Goal: Find specific page/section: Find specific page/section

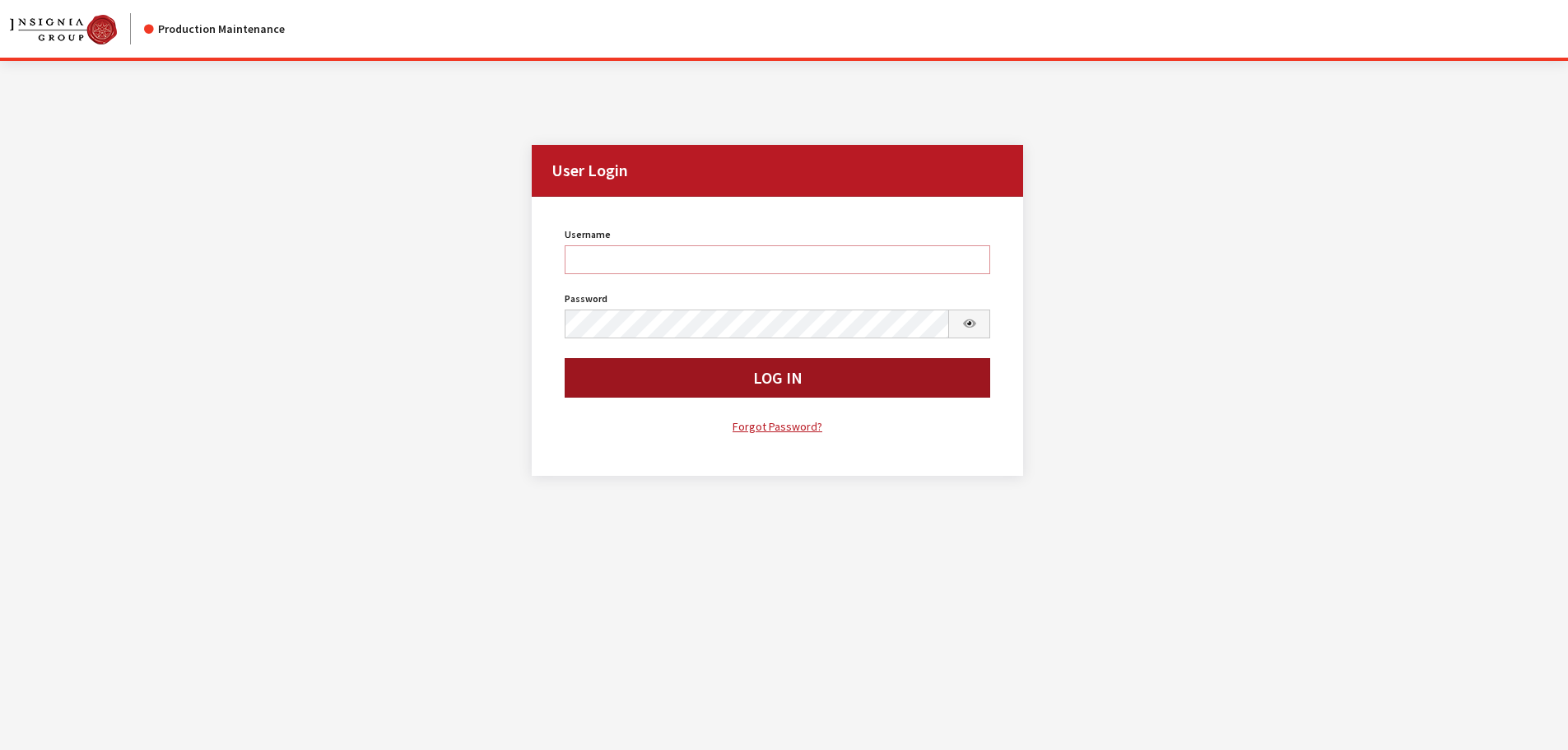
type input "kdorton"
click at [674, 384] on button "Log In" at bounding box center [778, 378] width 427 height 40
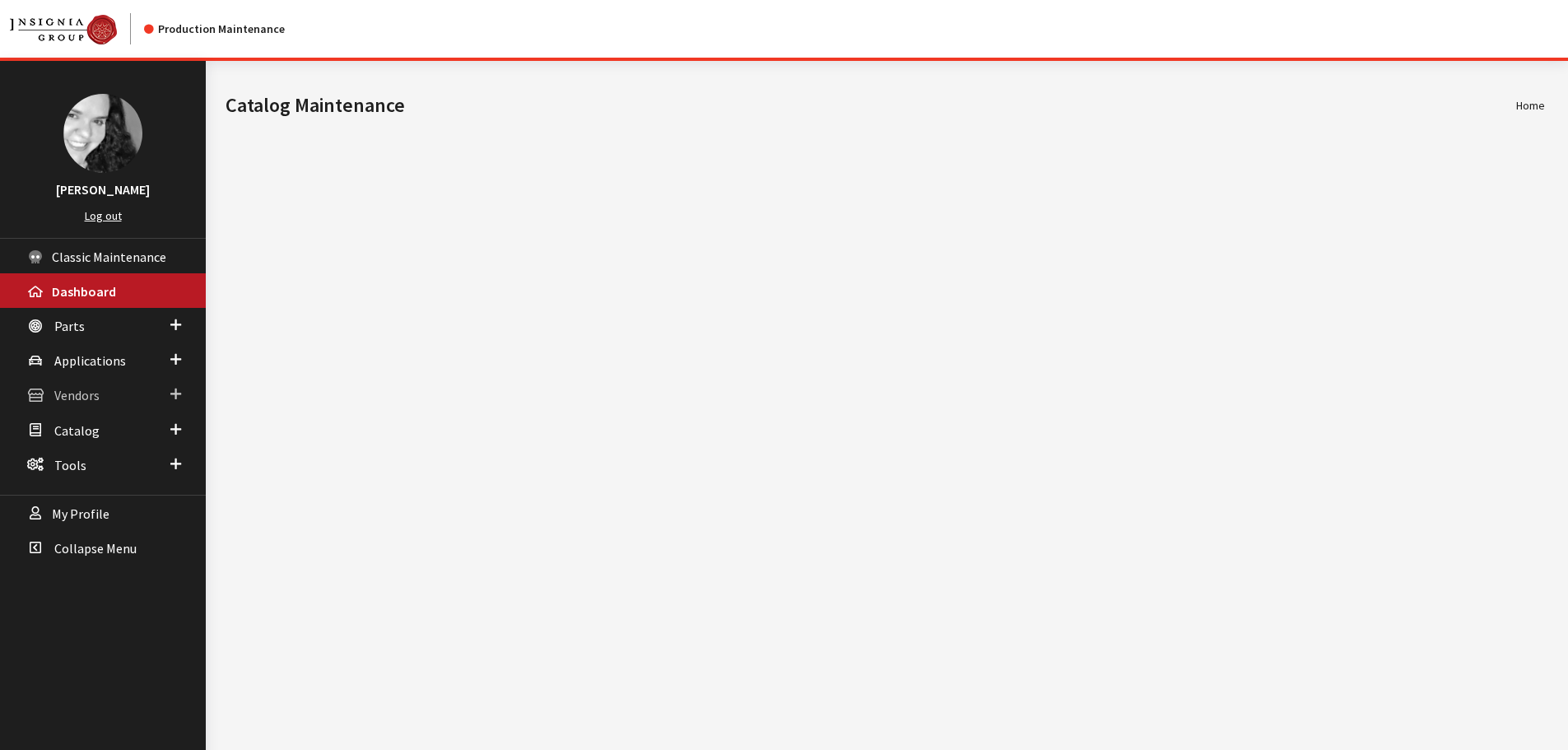
click at [80, 391] on span "Vendors" at bounding box center [77, 396] width 45 height 16
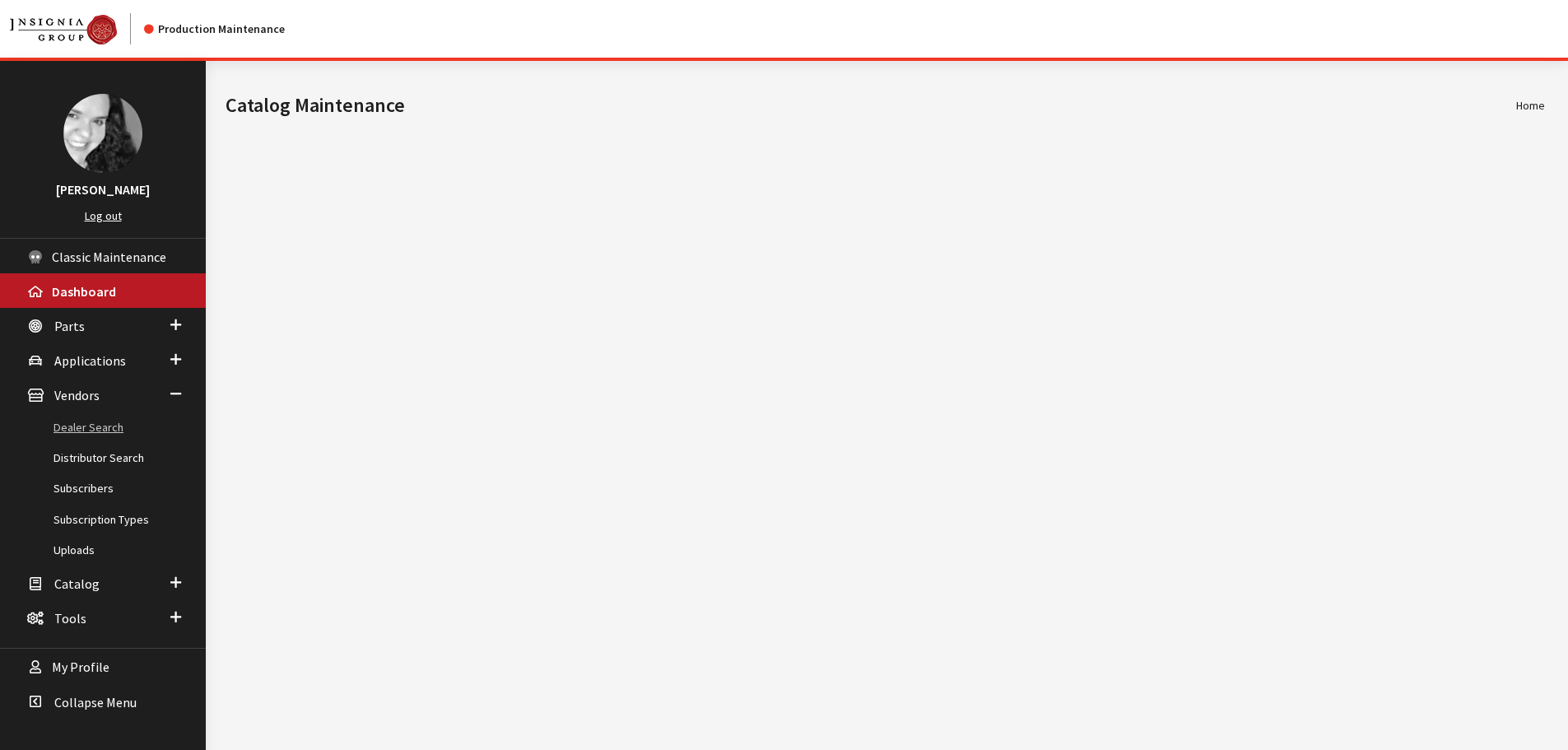
click at [81, 427] on link "Dealer Search" at bounding box center [103, 428] width 206 height 30
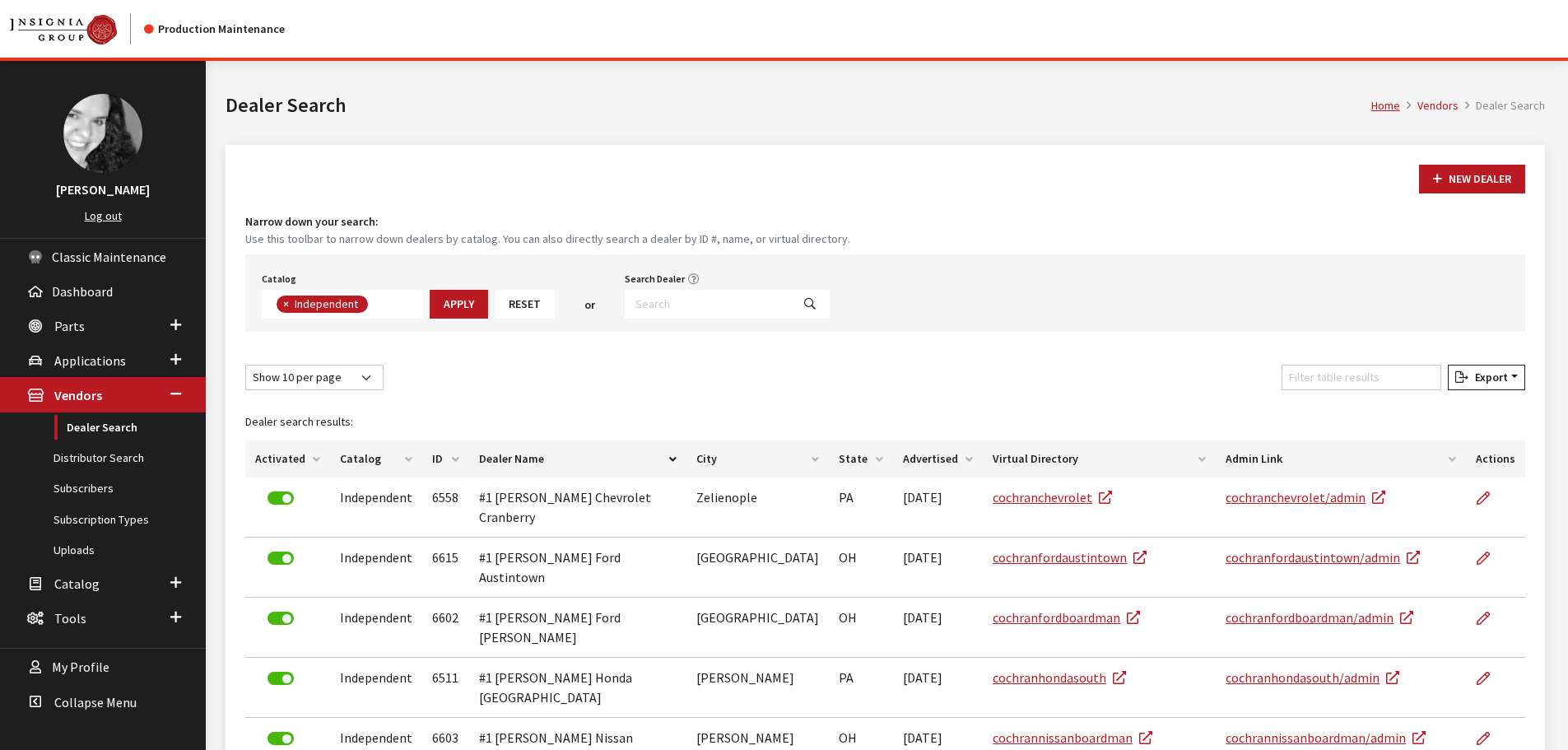
scroll to position [120, 0]
click at [630, 308] on input "Search Dealer" at bounding box center [708, 304] width 166 height 29
type input "lynnwood"
select select
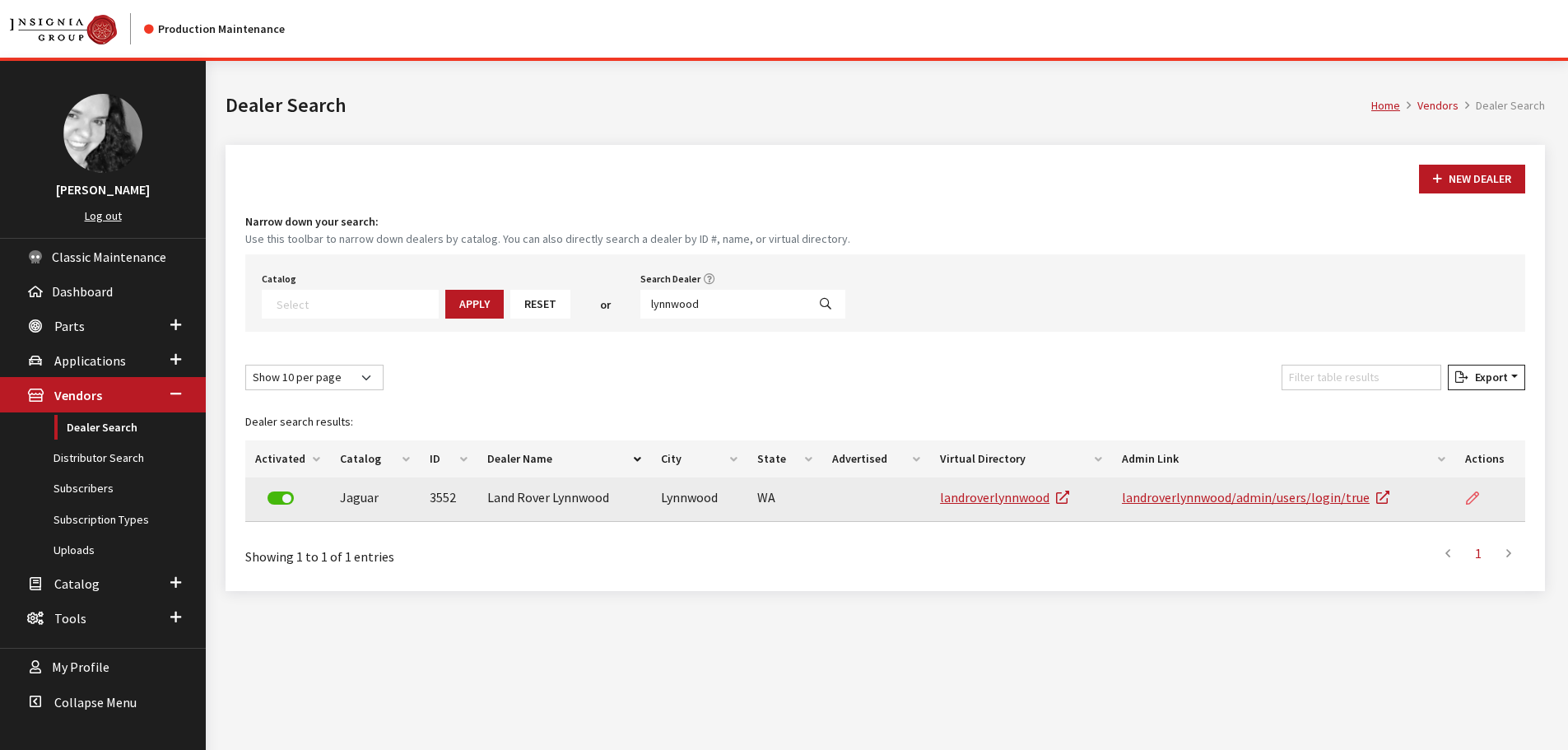
click at [1478, 499] on icon at bounding box center [1473, 499] width 13 height 13
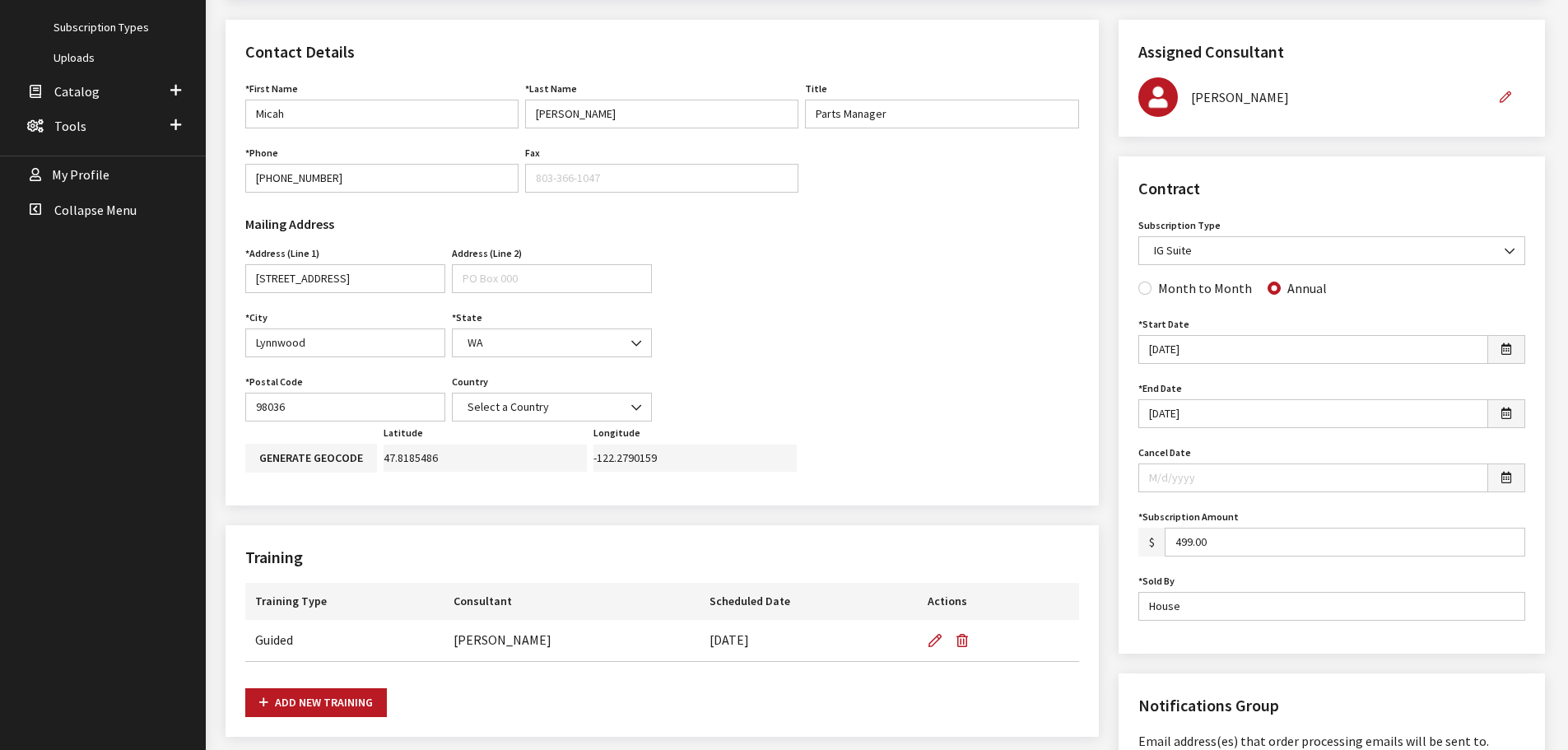
scroll to position [494, 0]
